Goal: Information Seeking & Learning: Check status

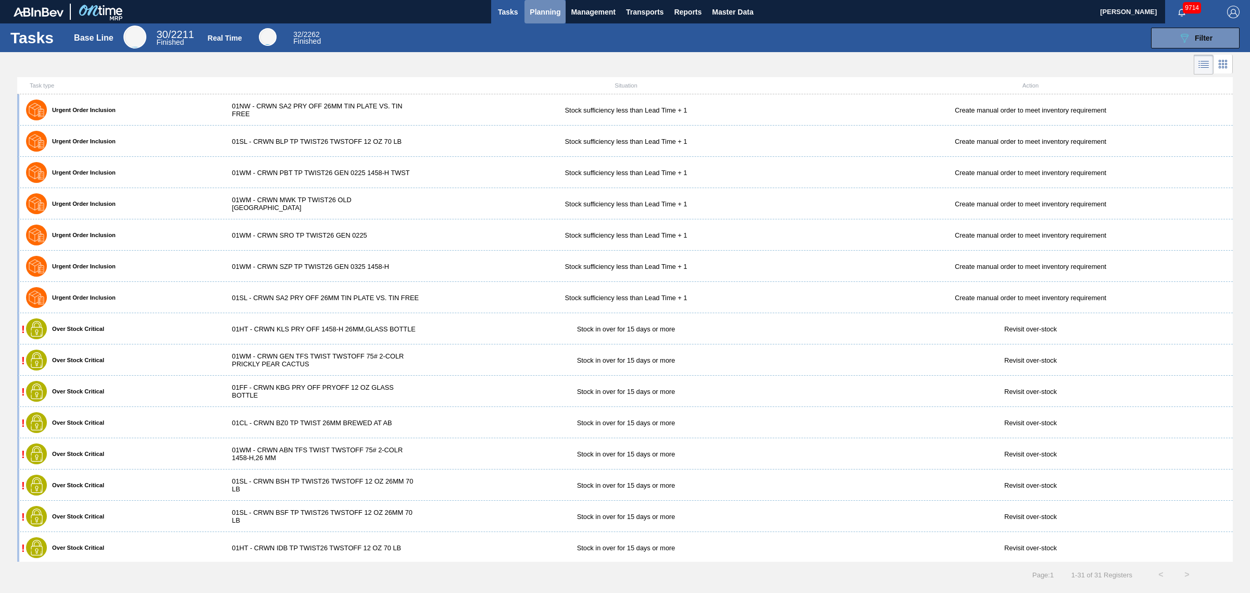
click at [563, 9] on button "Planning" at bounding box center [544, 11] width 41 height 23
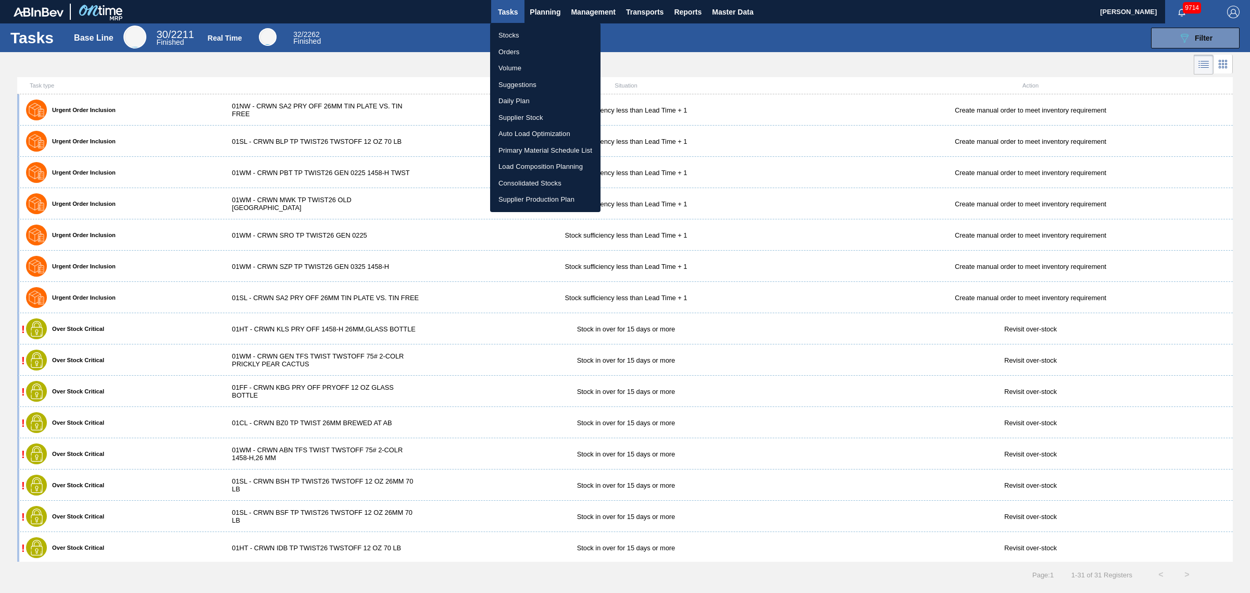
click at [578, 7] on div at bounding box center [625, 296] width 1250 height 593
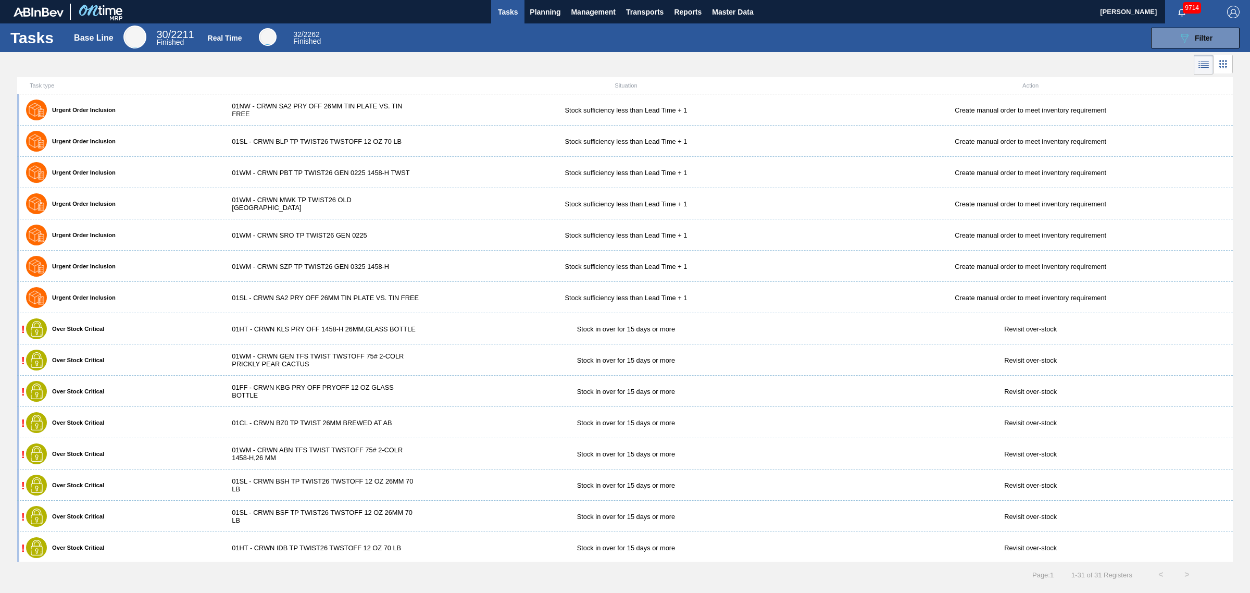
click at [595, 8] on div "Stocks Orders Volume Suggestions Daily Plan Supplier Stock Auto Load Optimizati…" at bounding box center [625, 296] width 1250 height 593
click at [595, 9] on span "Management" at bounding box center [593, 12] width 45 height 12
click at [561, 21] on div at bounding box center [625, 296] width 1250 height 593
click at [556, 0] on body "Tasks Planning Management Transports Reports Master Data [PERSON_NAME] 9714 Mar…" at bounding box center [625, 0] width 1250 height 0
click at [556, 14] on span "Planning" at bounding box center [545, 12] width 31 height 12
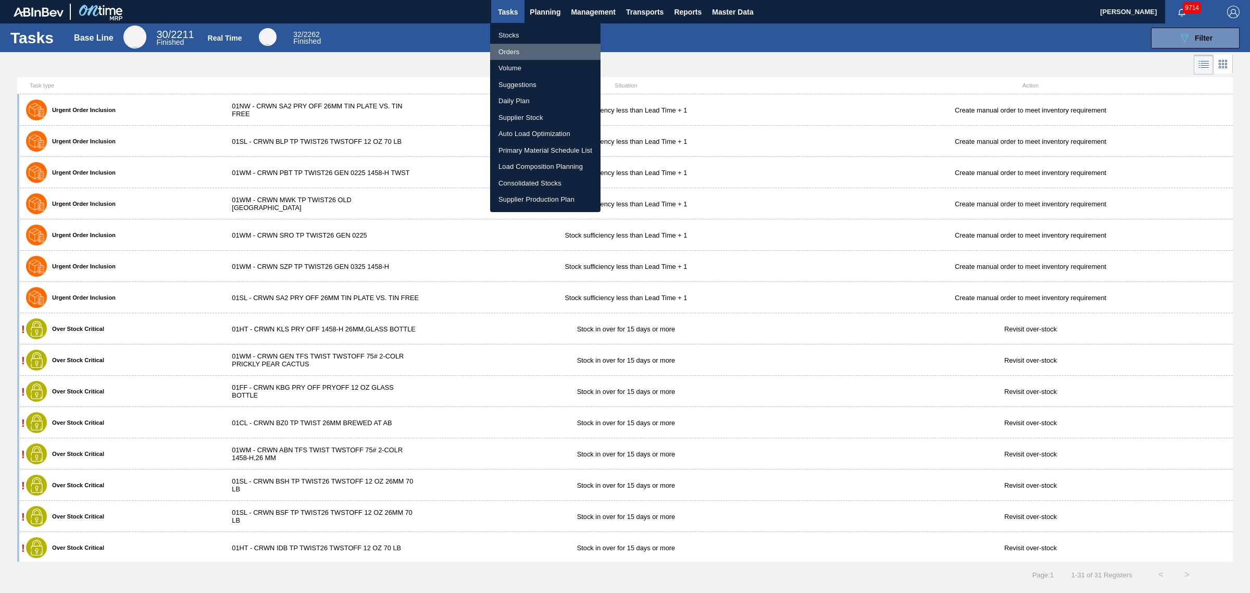
drag, startPoint x: 535, startPoint y: 48, endPoint x: 547, endPoint y: 60, distance: 16.6
click at [535, 48] on li "Orders" at bounding box center [545, 52] width 110 height 17
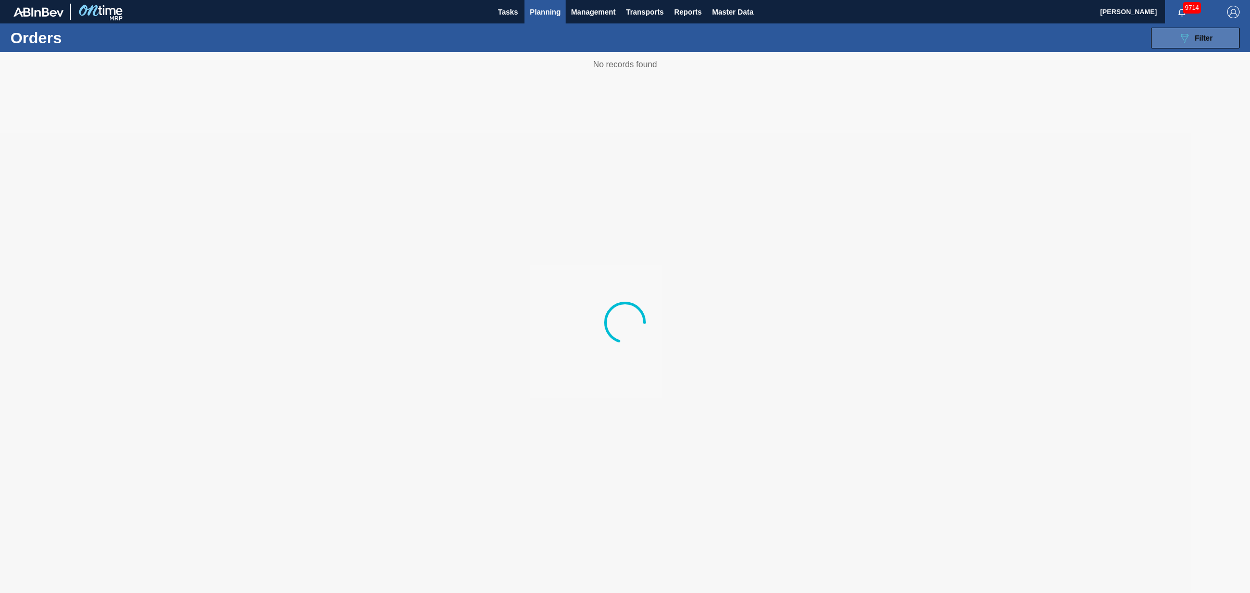
click at [1211, 34] on span "Filter" at bounding box center [1204, 38] width 18 height 8
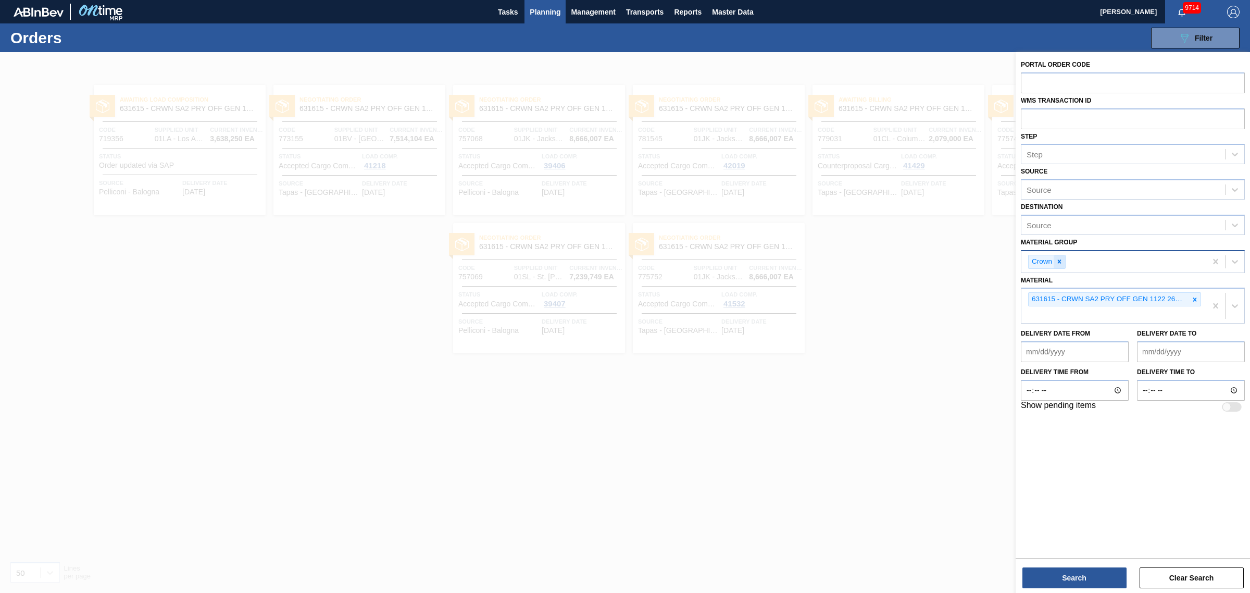
click at [1061, 264] on div at bounding box center [1058, 261] width 11 height 13
drag, startPoint x: 1190, startPoint y: 296, endPoint x: 1196, endPoint y: 298, distance: 6.1
click at [1192, 297] on div at bounding box center [1194, 297] width 11 height 13
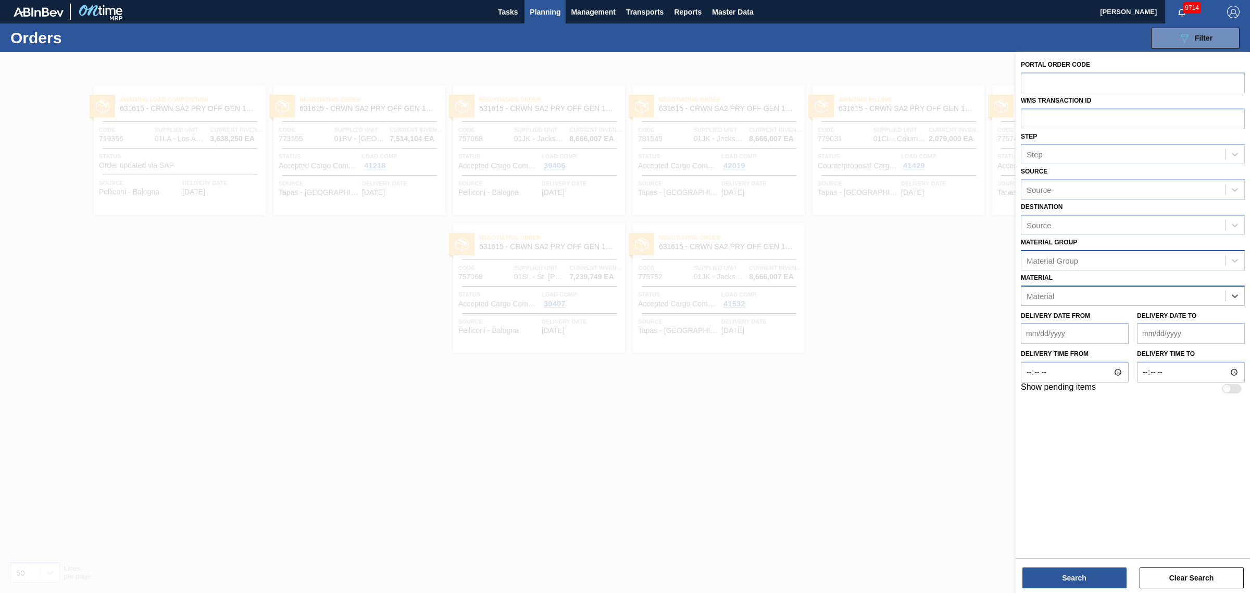
click at [1148, 290] on div "Material" at bounding box center [1123, 295] width 204 height 15
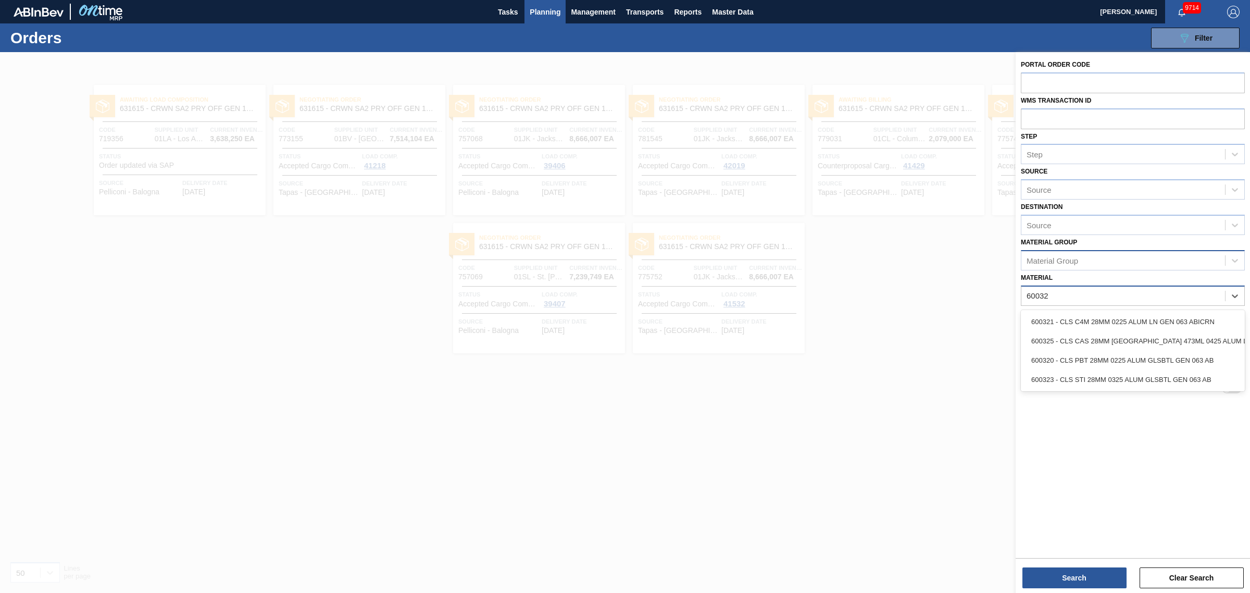
type input "600325"
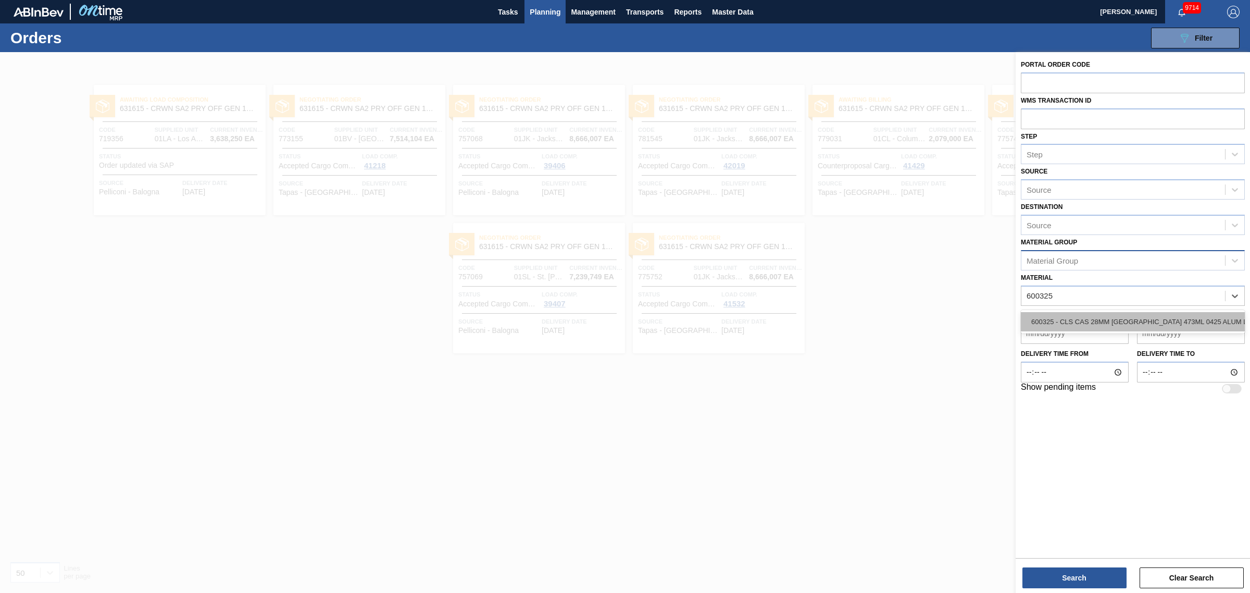
click at [1132, 321] on div "600325 - CLS CAS 28MM [GEOGRAPHIC_DATA] 473ML 0425 ALUM LN AL" at bounding box center [1133, 321] width 224 height 19
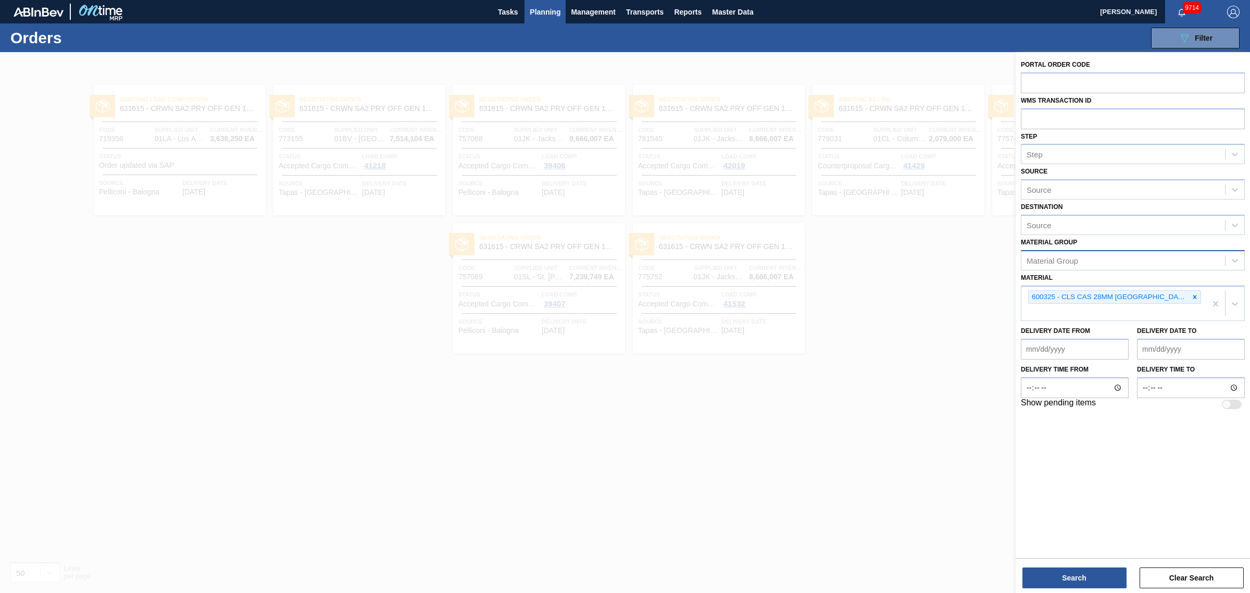
click at [1059, 589] on div "Portal Order Code WMS Transaction ID Step Step Source Source Destination Source…" at bounding box center [1132, 323] width 234 height 543
click at [1061, 584] on button "Search" at bounding box center [1074, 577] width 104 height 21
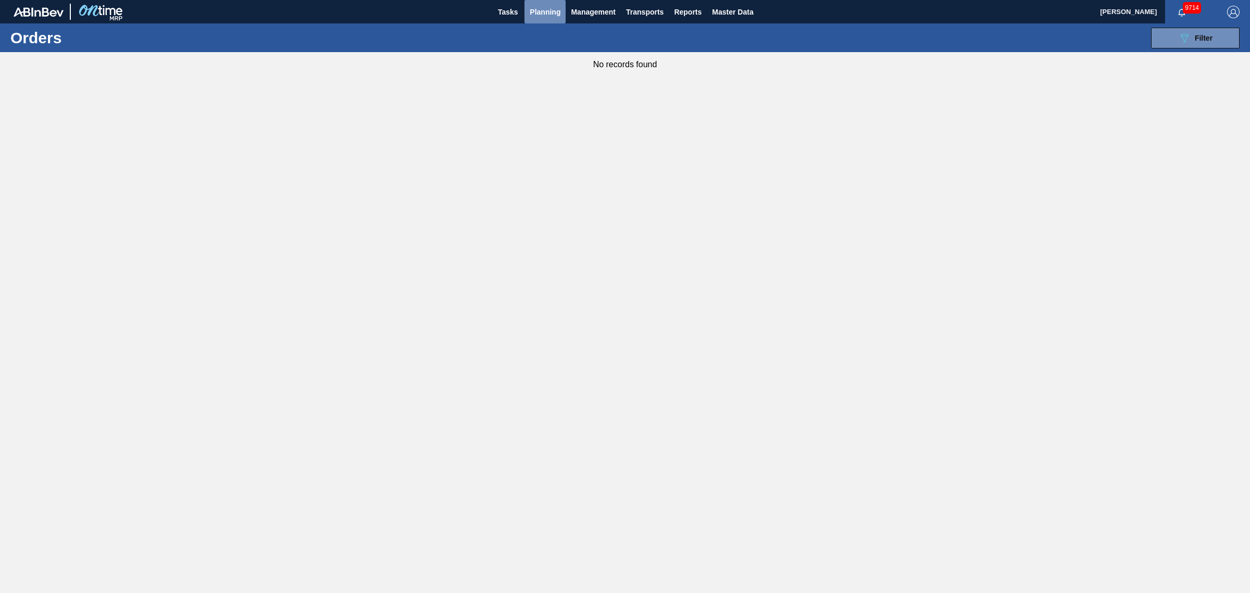
click at [550, 15] on span "Planning" at bounding box center [545, 12] width 31 height 12
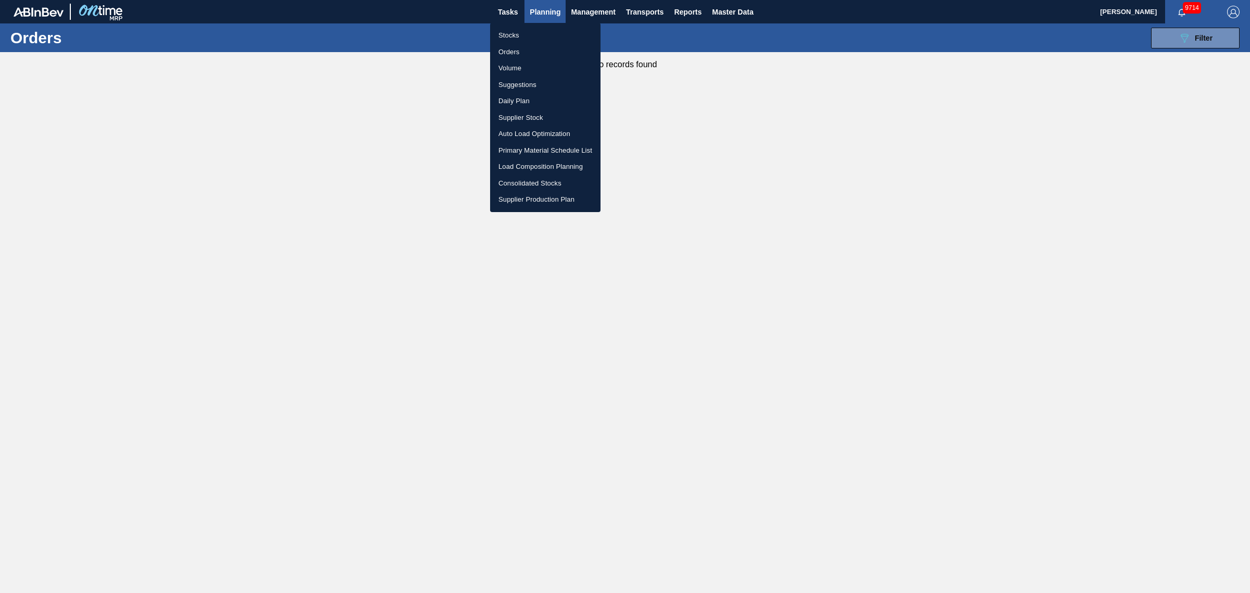
click at [512, 34] on li "Stocks" at bounding box center [545, 35] width 110 height 17
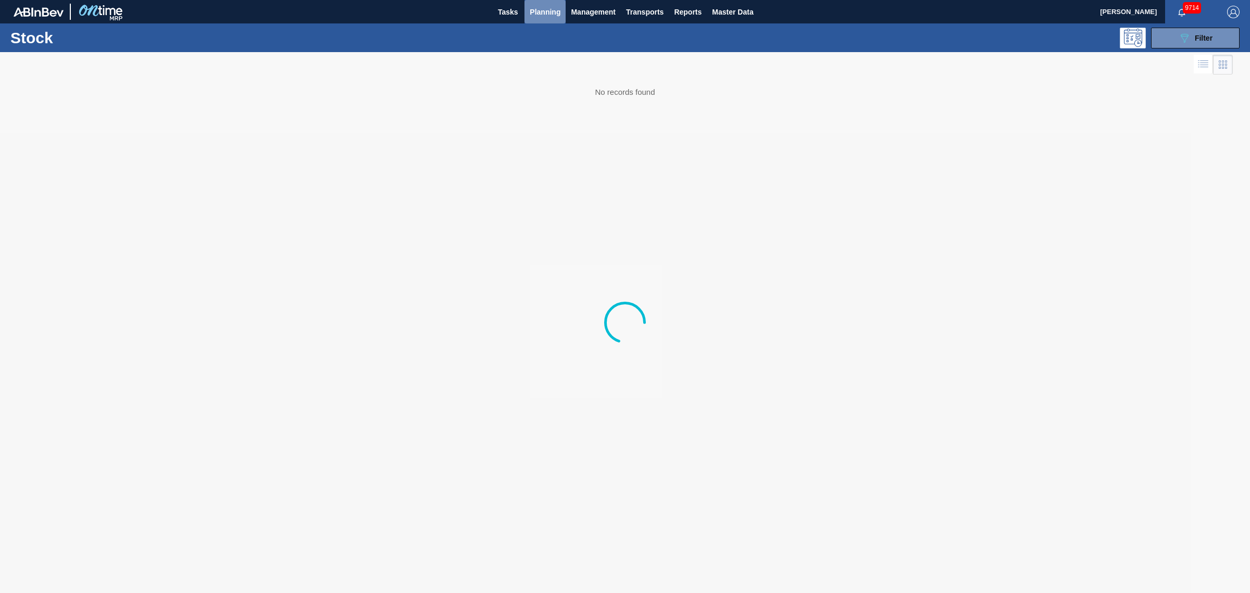
click at [539, 10] on span "Planning" at bounding box center [545, 12] width 31 height 12
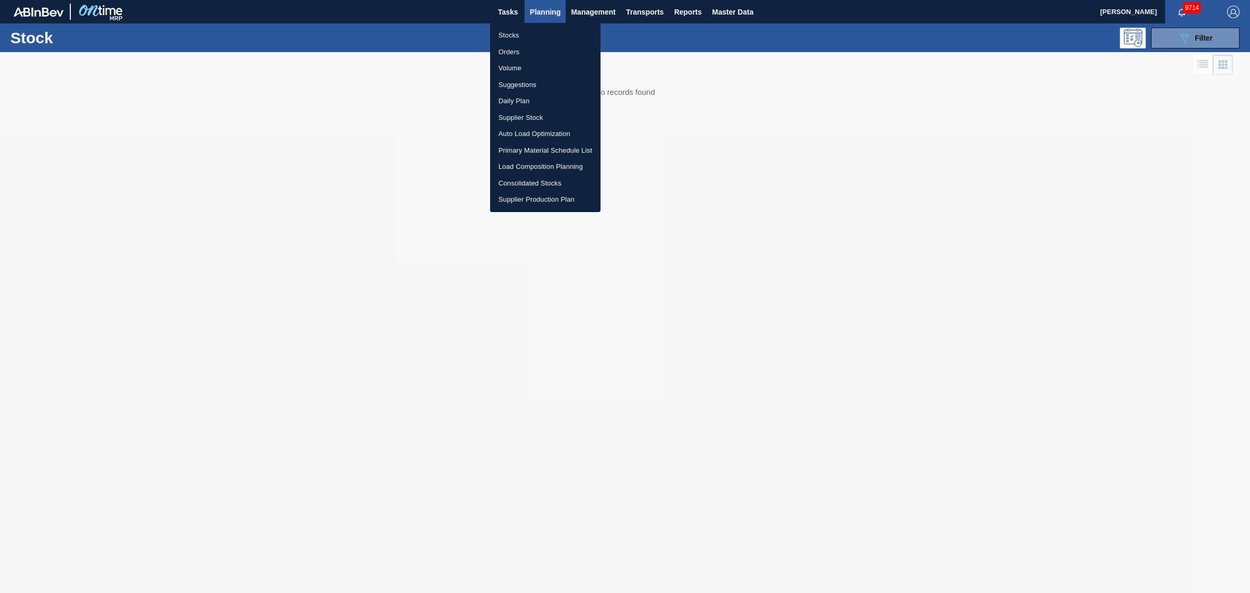
click at [529, 53] on li "Orders" at bounding box center [545, 52] width 110 height 17
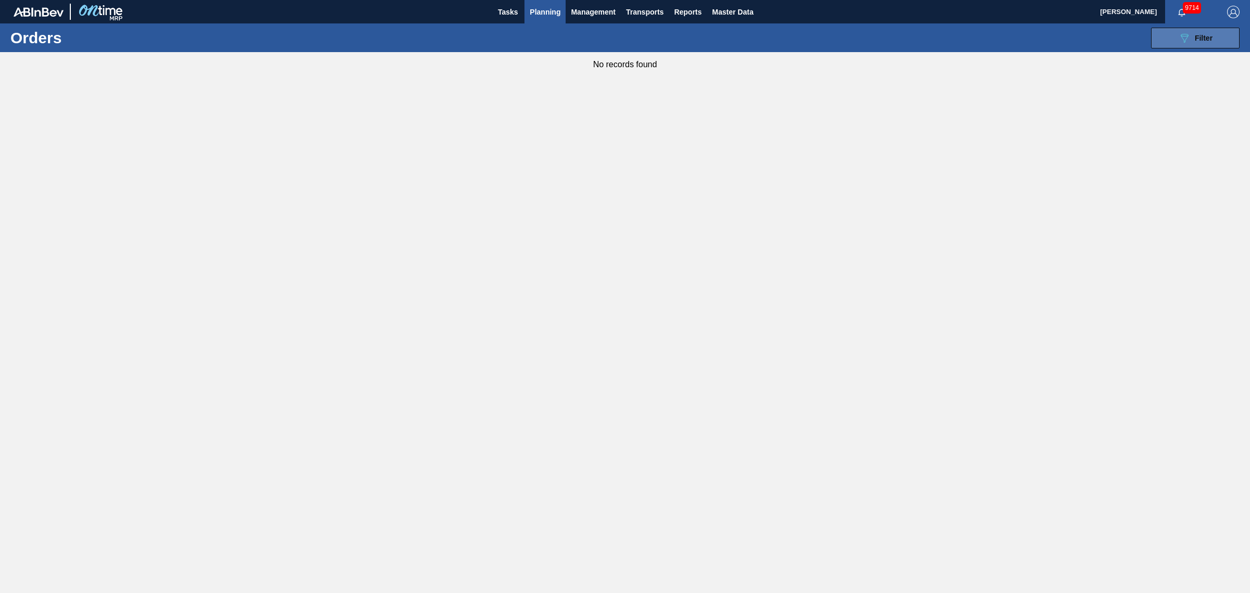
click at [1196, 40] on span "Filter" at bounding box center [1204, 38] width 18 height 8
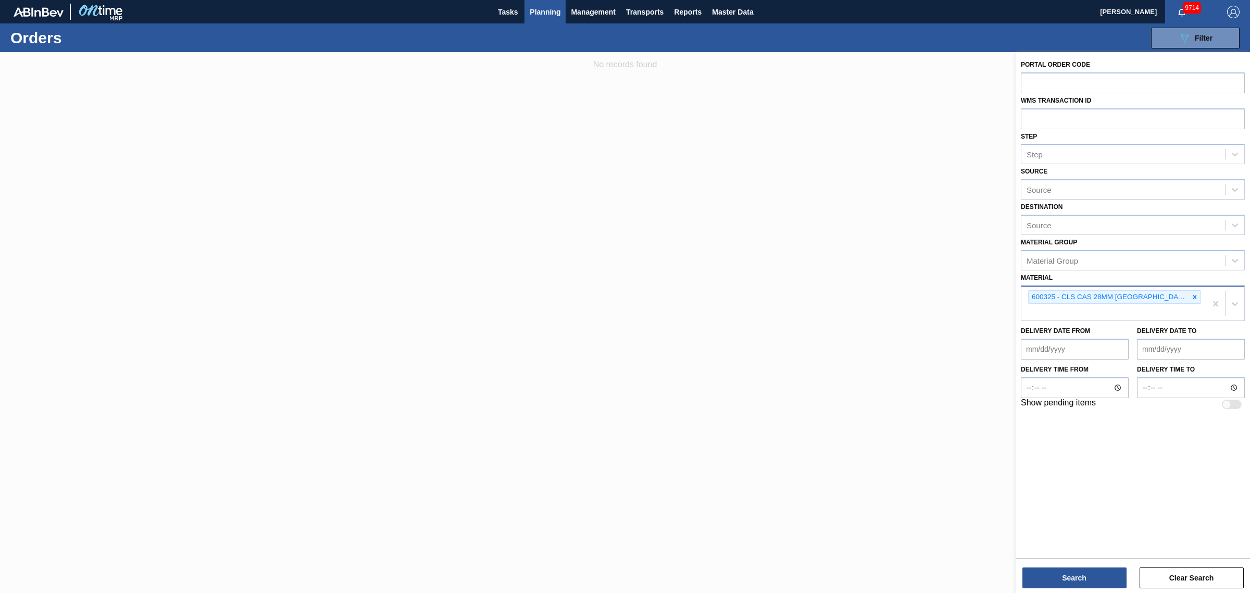
click at [1127, 318] on div "600325 - CLS CAS 28MM [GEOGRAPHIC_DATA] 473ML 0425 ALUM LN AL" at bounding box center [1113, 303] width 185 height 34
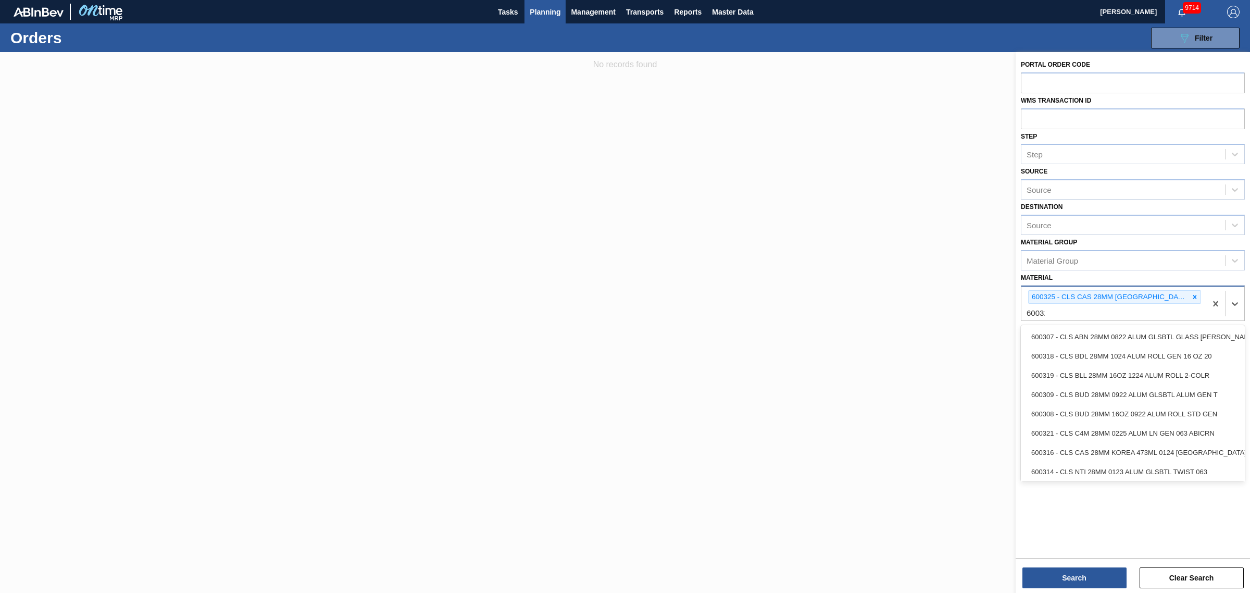
type input "600316"
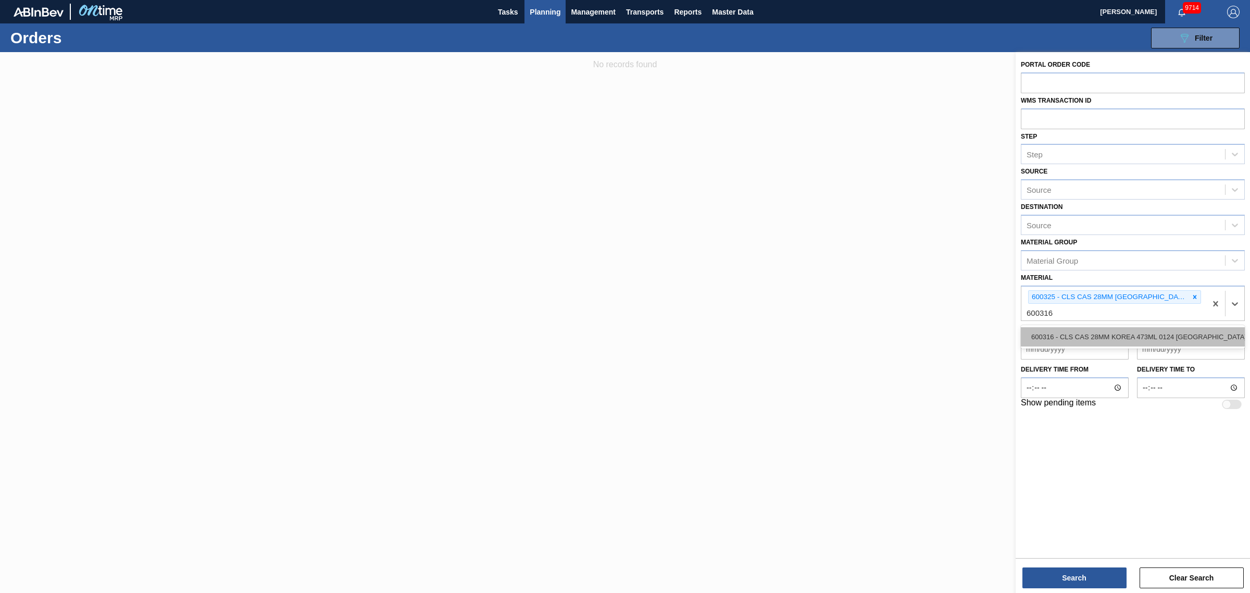
click at [1147, 340] on div "600316 - CLS CAS 28MM KOREA 473ML 0124 [GEOGRAPHIC_DATA]" at bounding box center [1133, 336] width 224 height 19
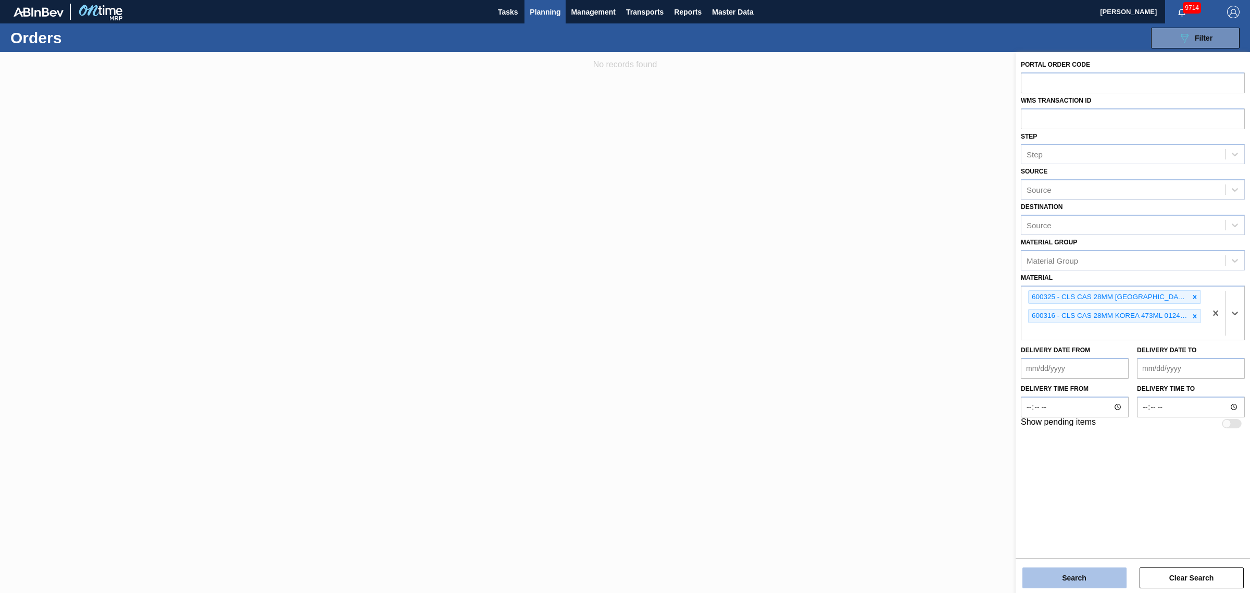
click at [1107, 570] on button "Search" at bounding box center [1074, 577] width 104 height 21
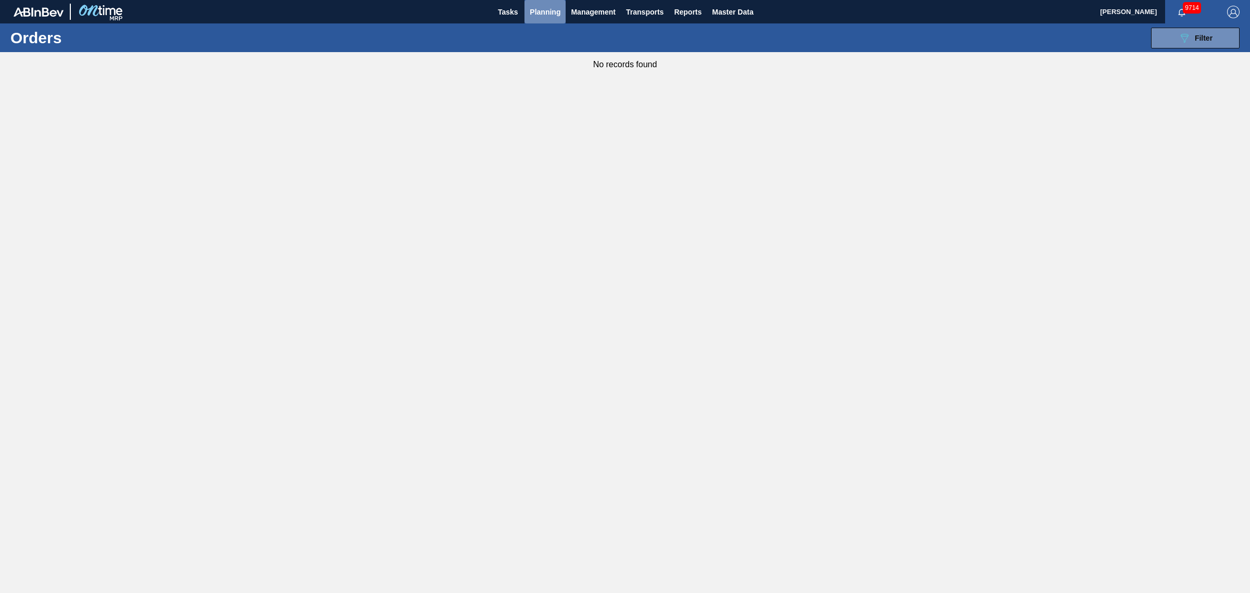
click at [549, 9] on span "Planning" at bounding box center [545, 12] width 31 height 12
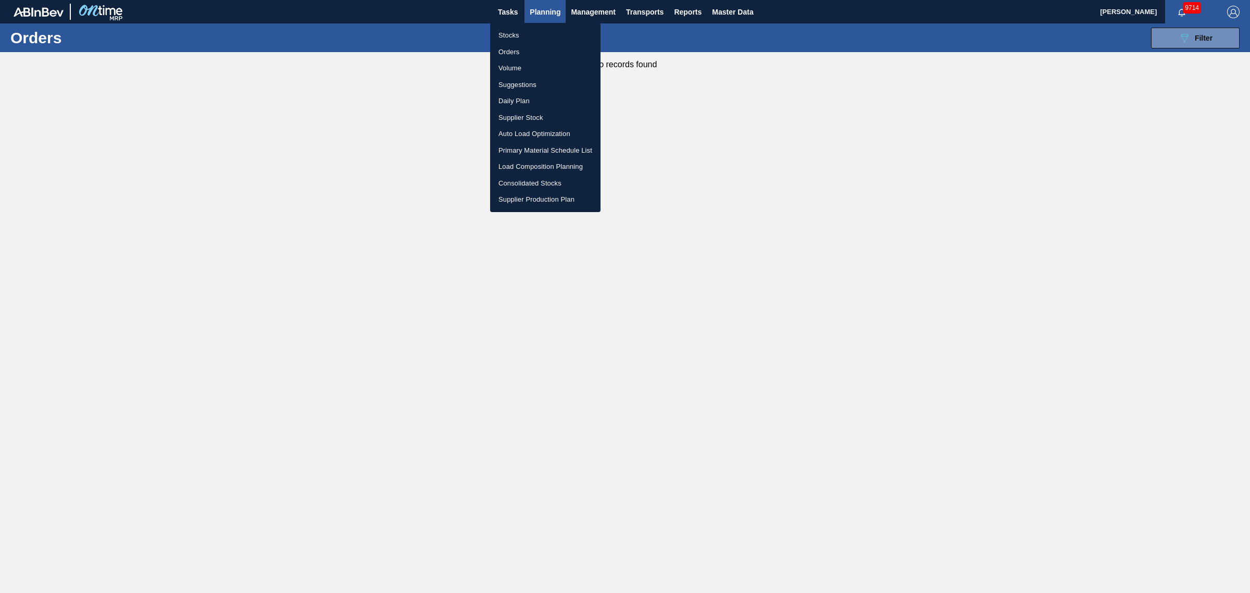
click at [516, 34] on li "Stocks" at bounding box center [545, 35] width 110 height 17
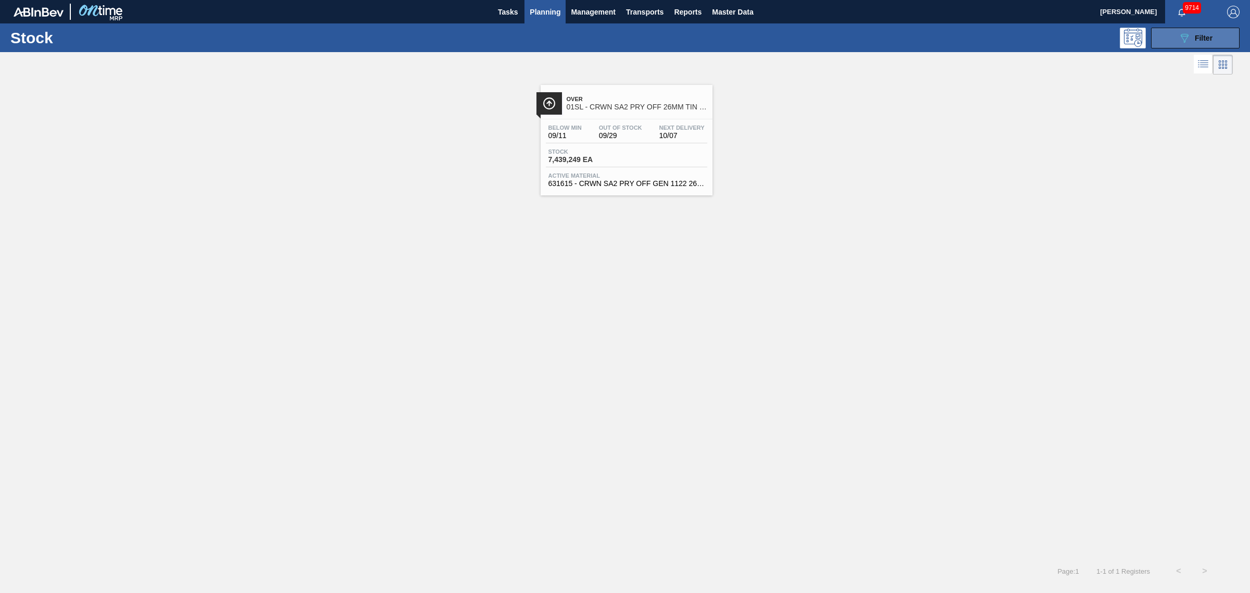
click at [1198, 34] on span "Filter" at bounding box center [1204, 38] width 18 height 8
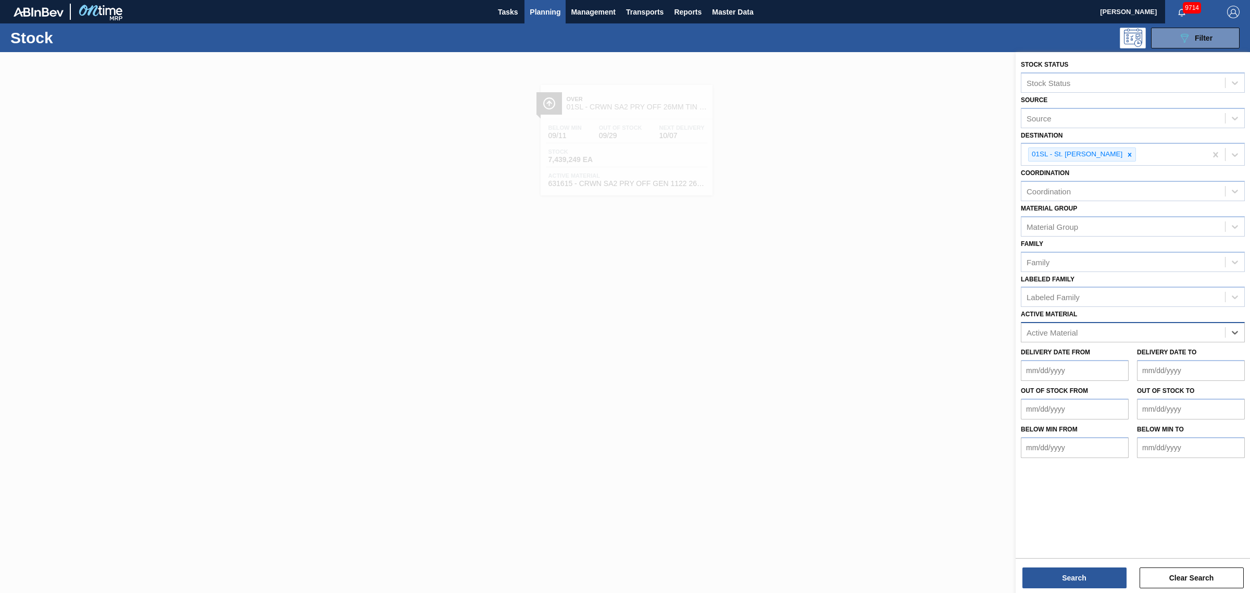
drag, startPoint x: 1214, startPoint y: 341, endPoint x: 1201, endPoint y: 334, distance: 14.9
click at [1126, 154] on icon at bounding box center [1129, 154] width 7 height 7
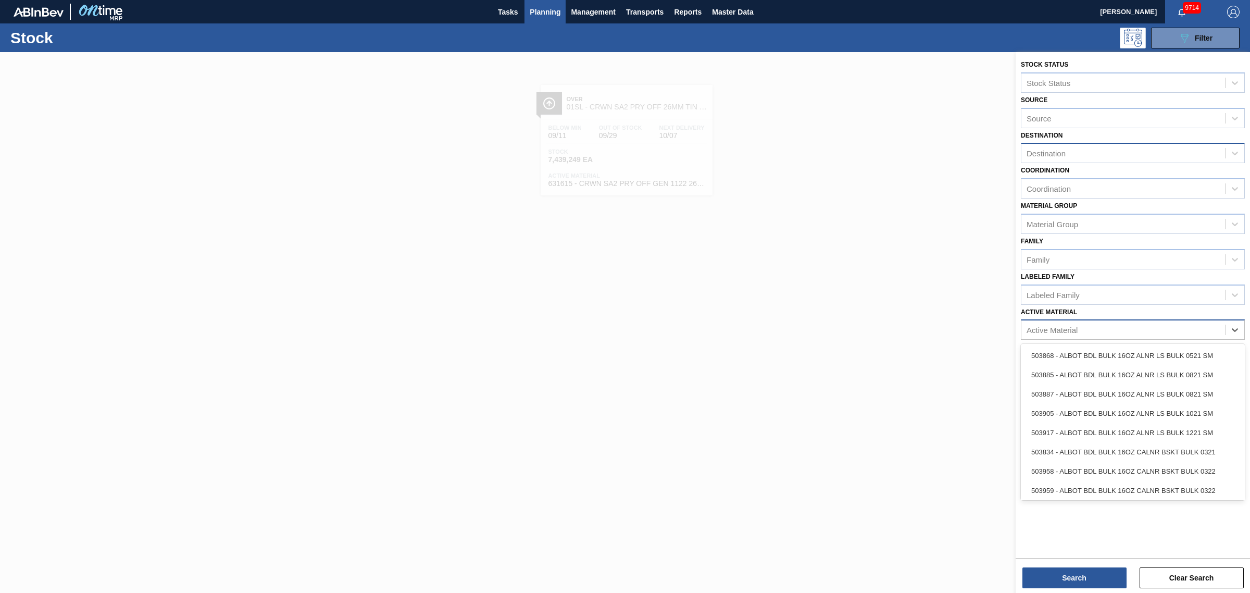
click at [1087, 328] on div "Active Material" at bounding box center [1123, 329] width 204 height 15
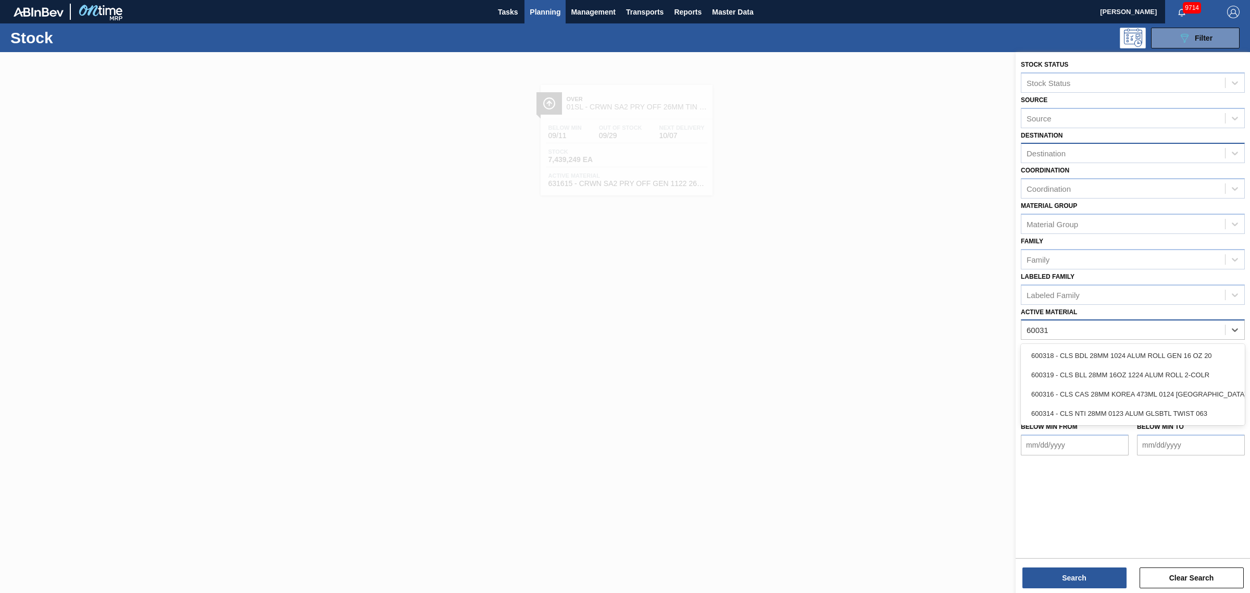
type Material "600316"
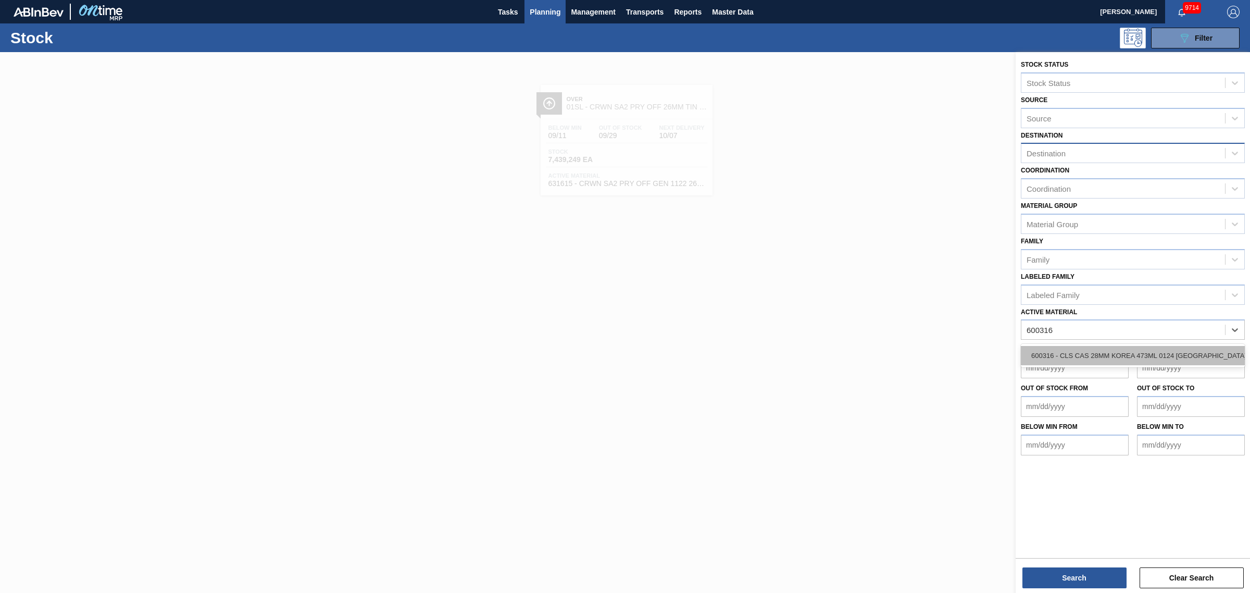
click at [1091, 353] on div "600316 - CLS CAS 28MM KOREA 473ML 0124 [GEOGRAPHIC_DATA]" at bounding box center [1133, 355] width 224 height 19
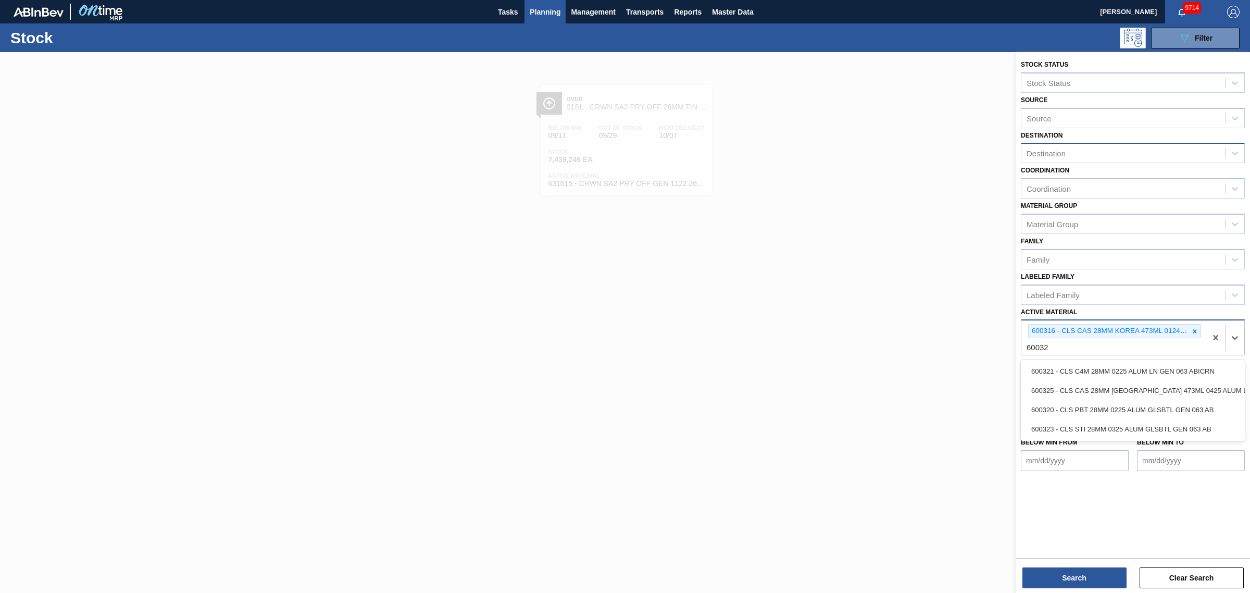
type Material "600325"
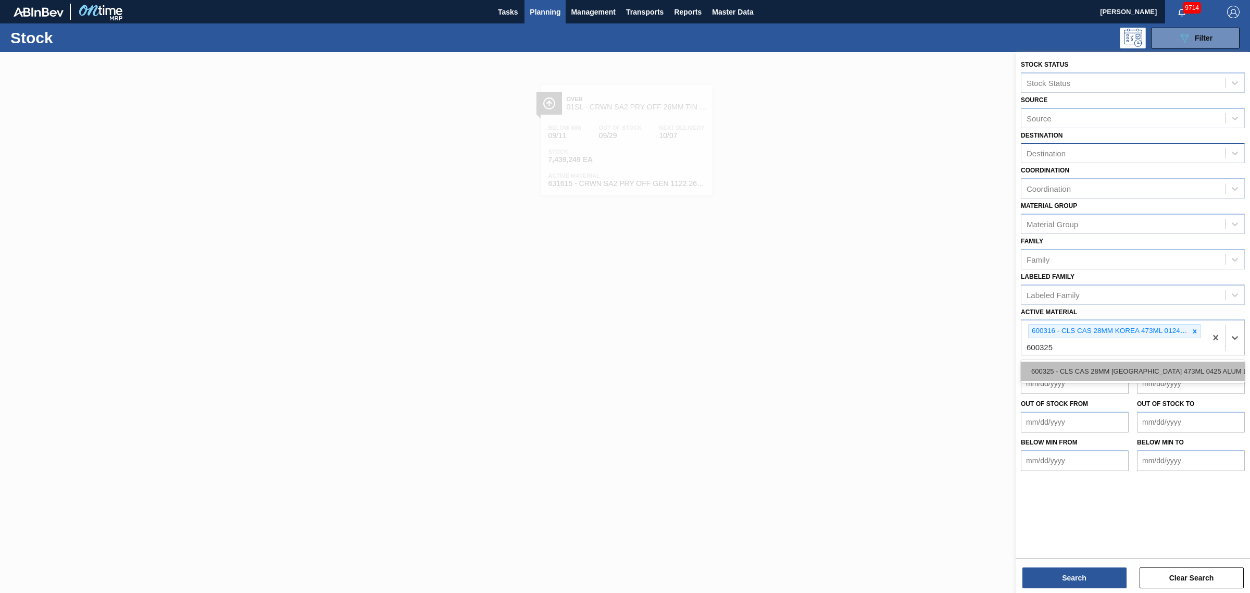
click at [1173, 361] on div "600325 - CLS CAS 28MM [GEOGRAPHIC_DATA] 473ML 0425 ALUM LN AL" at bounding box center [1133, 370] width 224 height 19
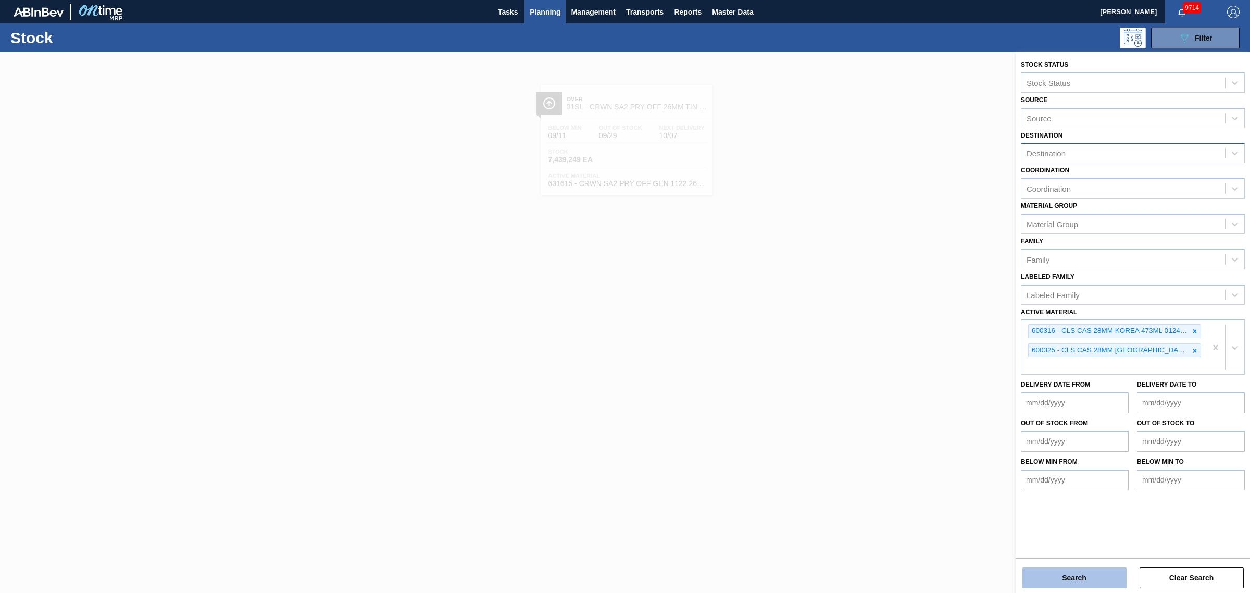
click at [1083, 582] on button "Search" at bounding box center [1074, 577] width 104 height 21
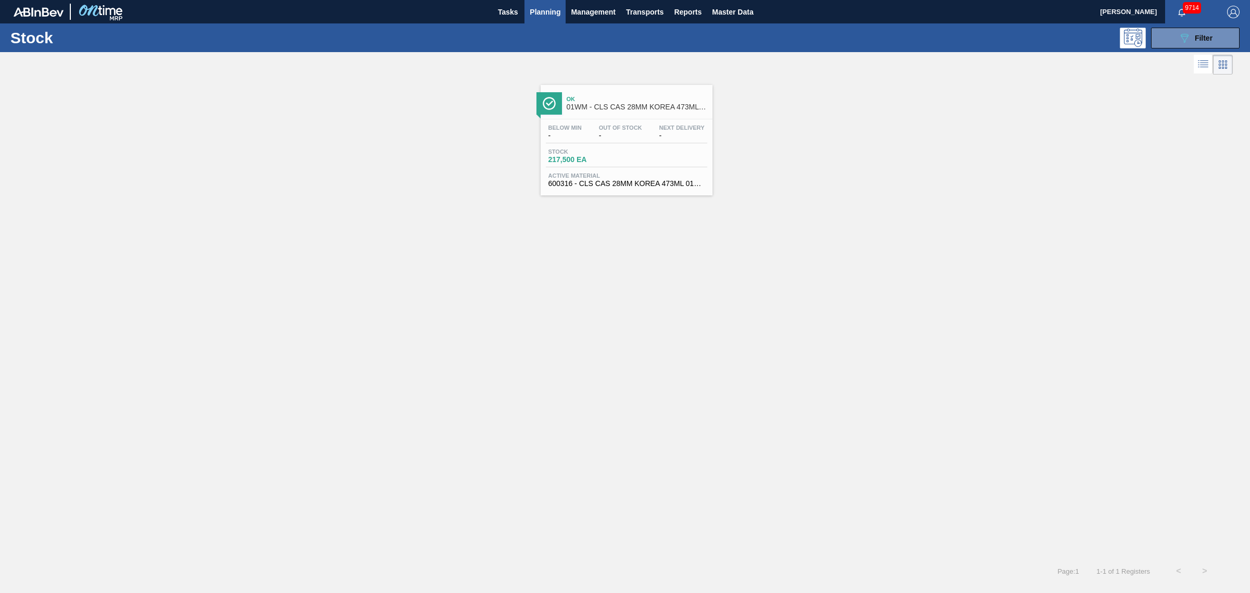
click at [636, 167] on div "Stock 217,500 EA" at bounding box center [626, 157] width 161 height 19
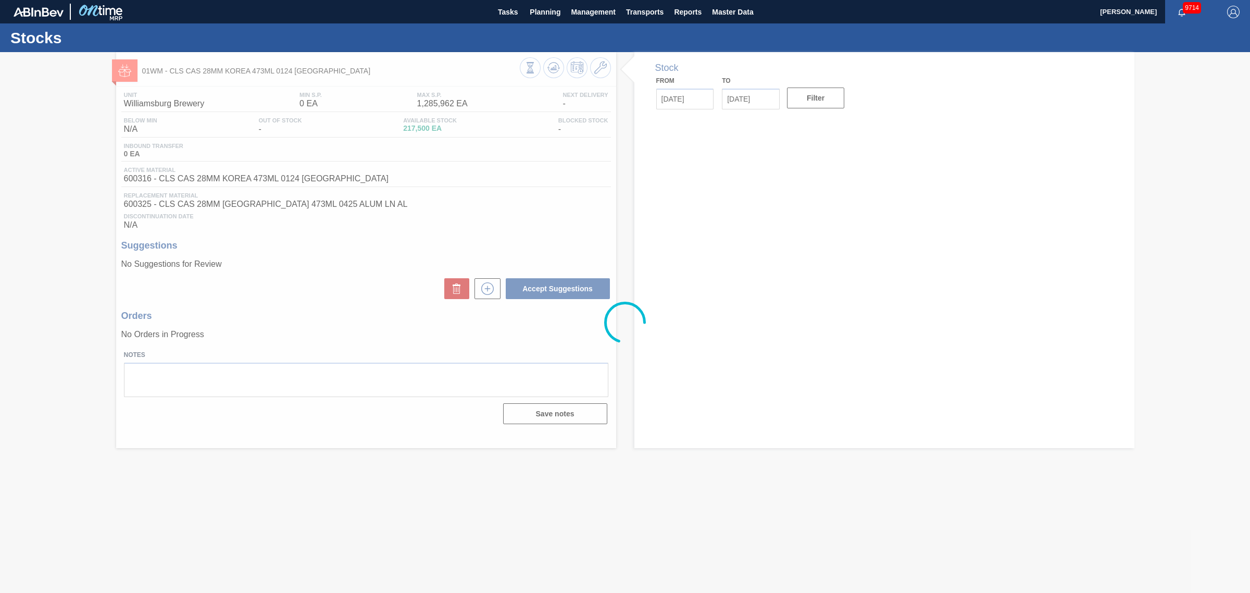
type input "[DATE]"
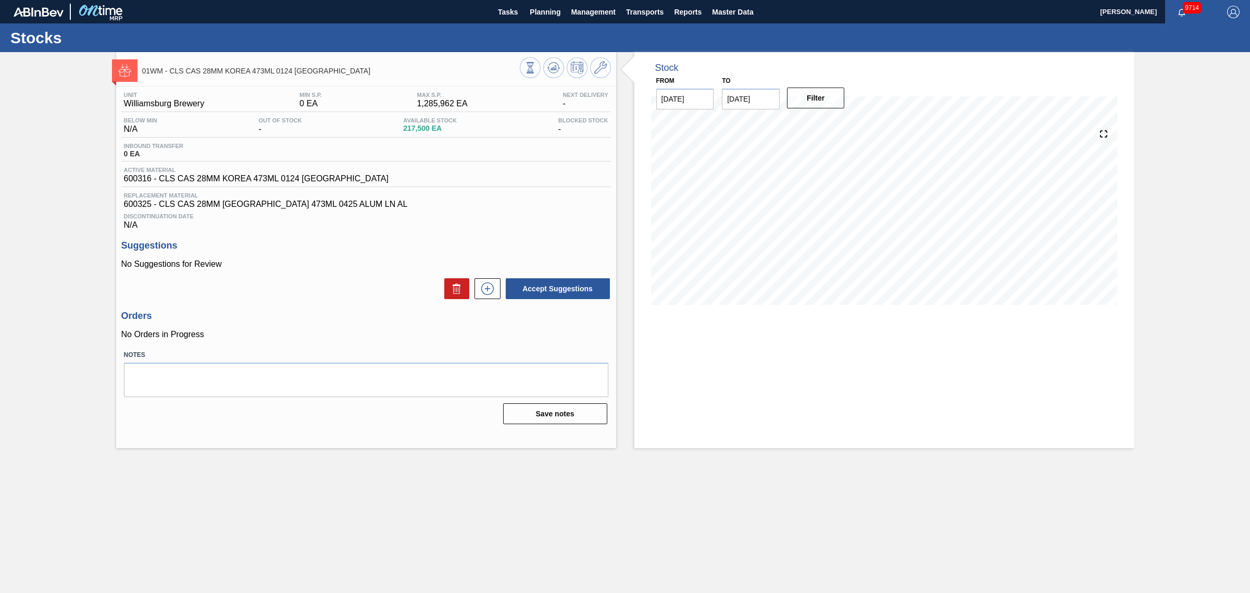
click at [36, 295] on div "01WM - CLS CAS 28MM KOREA 473ML 0124 ALUM LN AL Unit Williamsburg Brewery MIN S…" at bounding box center [625, 250] width 1250 height 396
drag, startPoint x: 346, startPoint y: 207, endPoint x: 230, endPoint y: 213, distance: 116.8
click at [230, 213] on div "Replacement Material 600325 - CLS CAS 28MM [GEOGRAPHIC_DATA] 473ML 0425 ALUM LN…" at bounding box center [365, 210] width 489 height 37
click at [231, 209] on span "600325 - CLS CAS 28MM [GEOGRAPHIC_DATA] 473ML 0425 ALUM LN AL" at bounding box center [366, 203] width 484 height 9
click at [232, 209] on span "600325 - CLS CAS 28MM [GEOGRAPHIC_DATA] 473ML 0425 ALUM LN AL" at bounding box center [366, 203] width 484 height 9
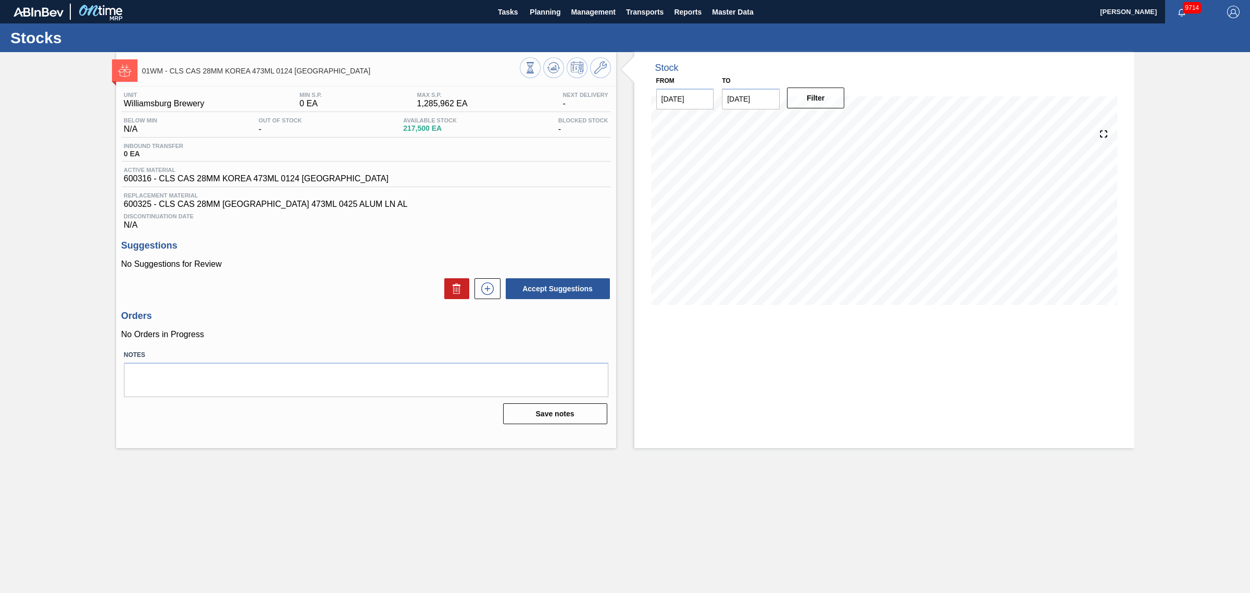
click at [232, 209] on span "600325 - CLS CAS 28MM [GEOGRAPHIC_DATA] 473ML 0425 ALUM LN AL" at bounding box center [366, 203] width 484 height 9
click at [56, 272] on div "01WM - CLS CAS 28MM KOREA 473ML 0124 ALUM LN AL Unit Williamsburg Brewery MIN S…" at bounding box center [625, 250] width 1250 height 396
